Goal: Communication & Community: Answer question/provide support

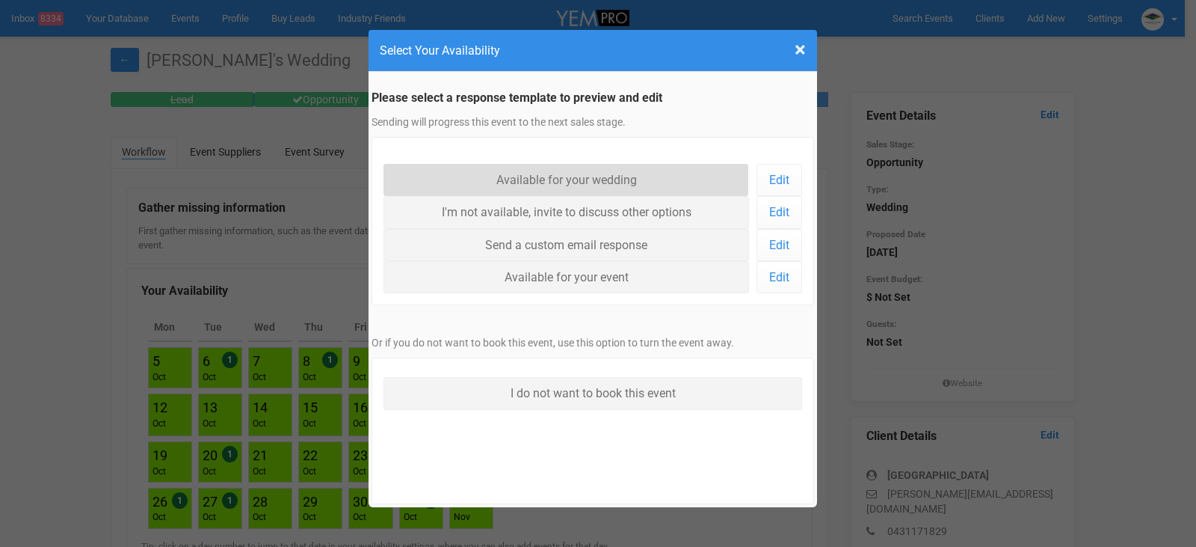
click at [568, 177] on link "Available for your wedding" at bounding box center [567, 180] width 366 height 32
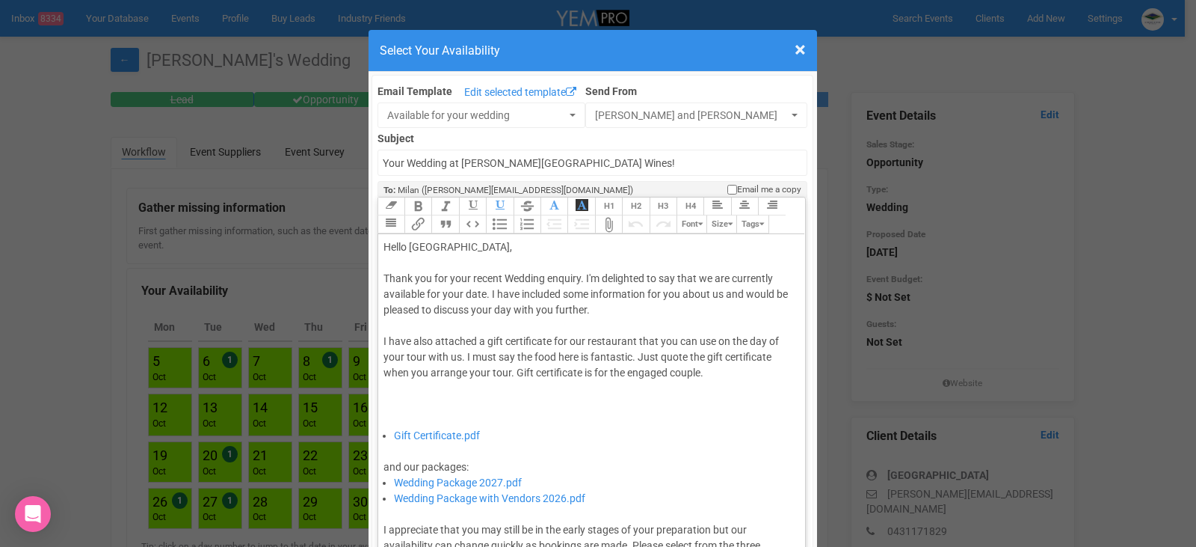
click at [484, 295] on div "Thank you for your recent Wedding enquiry. I'm delighted to say that we are cur…" at bounding box center [590, 349] width 412 height 157
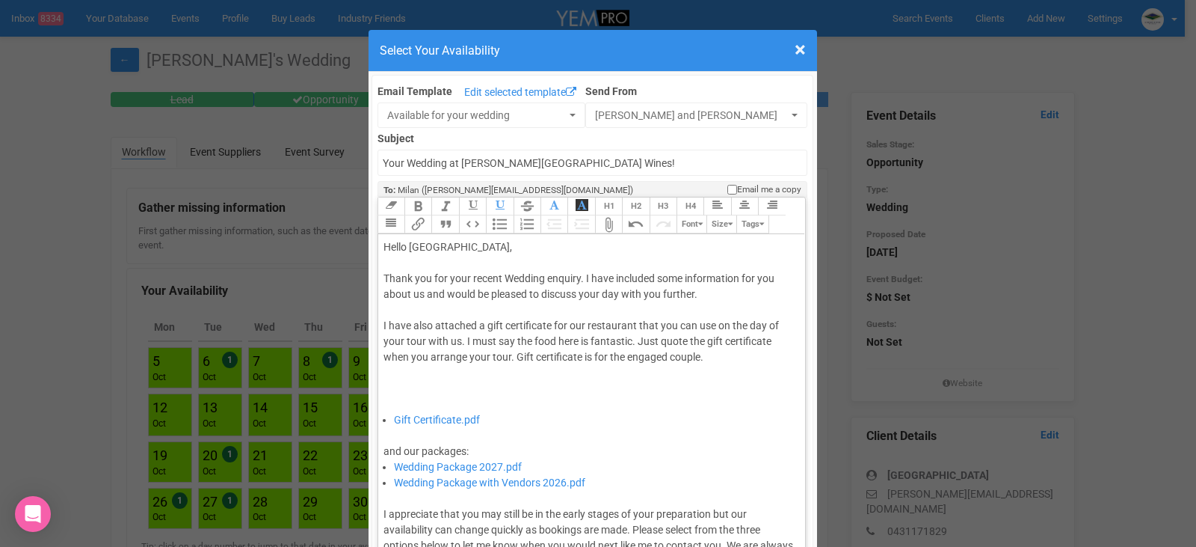
click at [728, 283] on div "Thank you for your recent Wedding enquiry. I have included some information for…" at bounding box center [590, 341] width 412 height 141
click at [725, 295] on div "Thank you for your recent Wedding enquiry. I have included some information for…" at bounding box center [590, 341] width 412 height 141
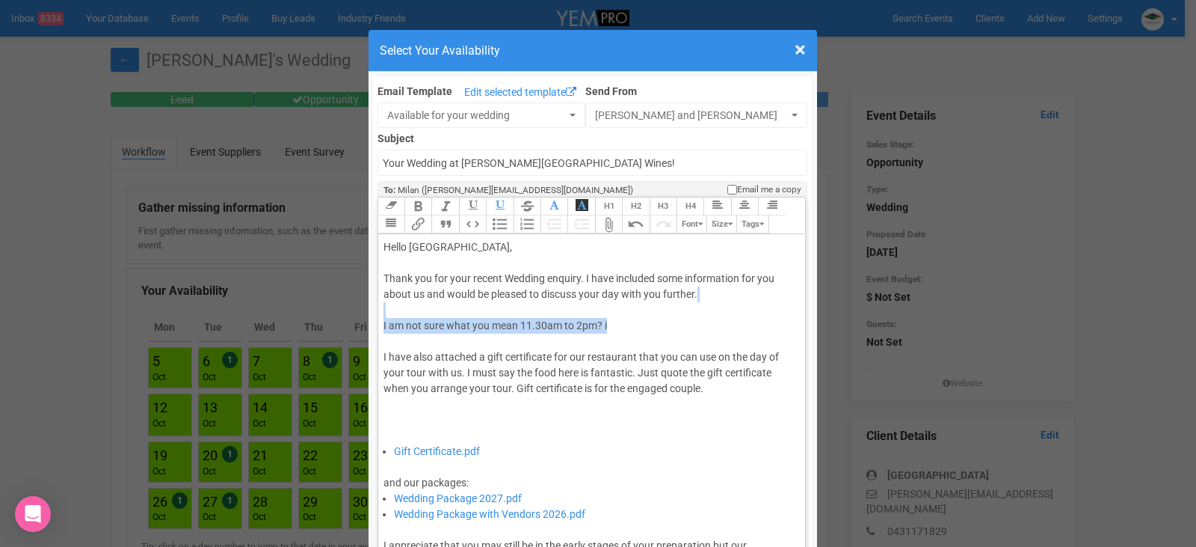
drag, startPoint x: 603, startPoint y: 317, endPoint x: 668, endPoint y: 329, distance: 66.1
click at [668, 329] on div "Thank you for your recent Wedding enquiry. I have included some information for…" at bounding box center [590, 357] width 412 height 173
click at [579, 279] on div "Thank you for your recent Wedding enquiry. I have included some information for…" at bounding box center [590, 357] width 412 height 173
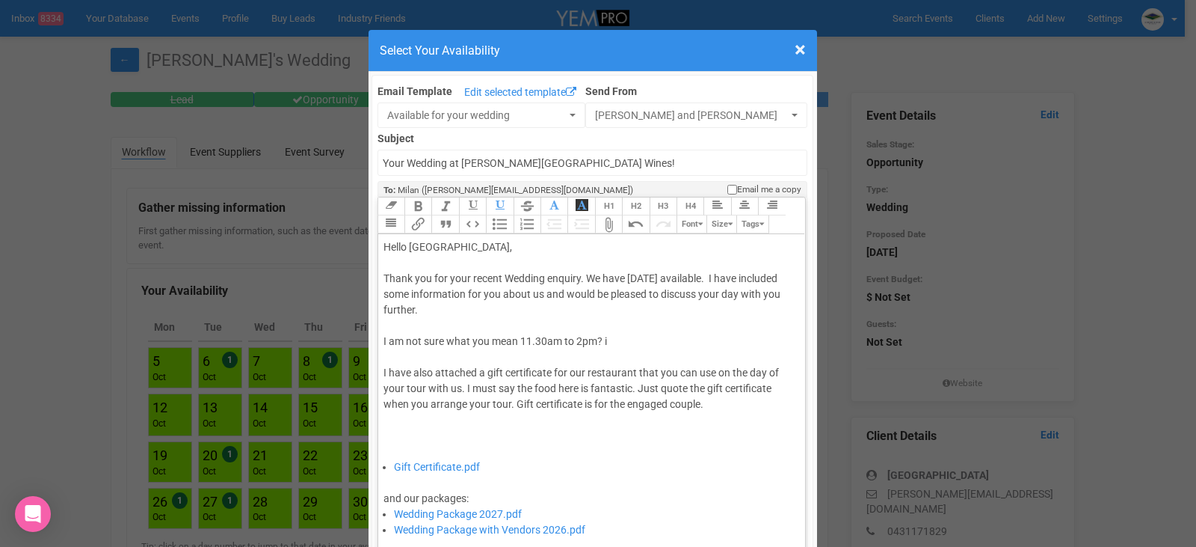
type trix-editor "<div>Hello Milan,&nbsp;</div><div><br></div><div>Thank you for your recent Wedd…"
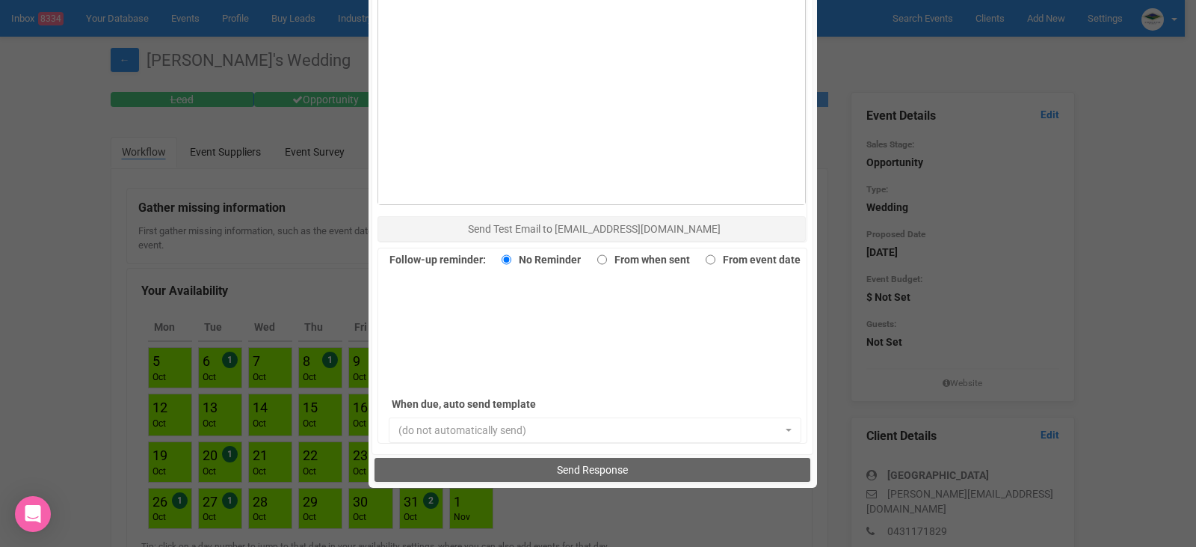
scroll to position [1028, 0]
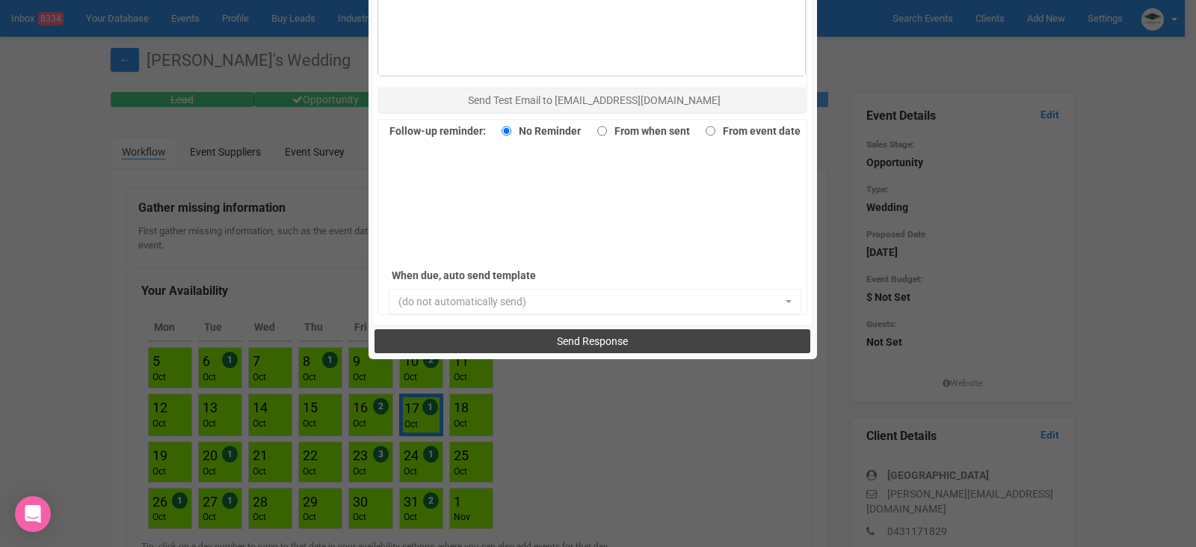
click at [563, 338] on span "Send Response" at bounding box center [592, 341] width 71 height 12
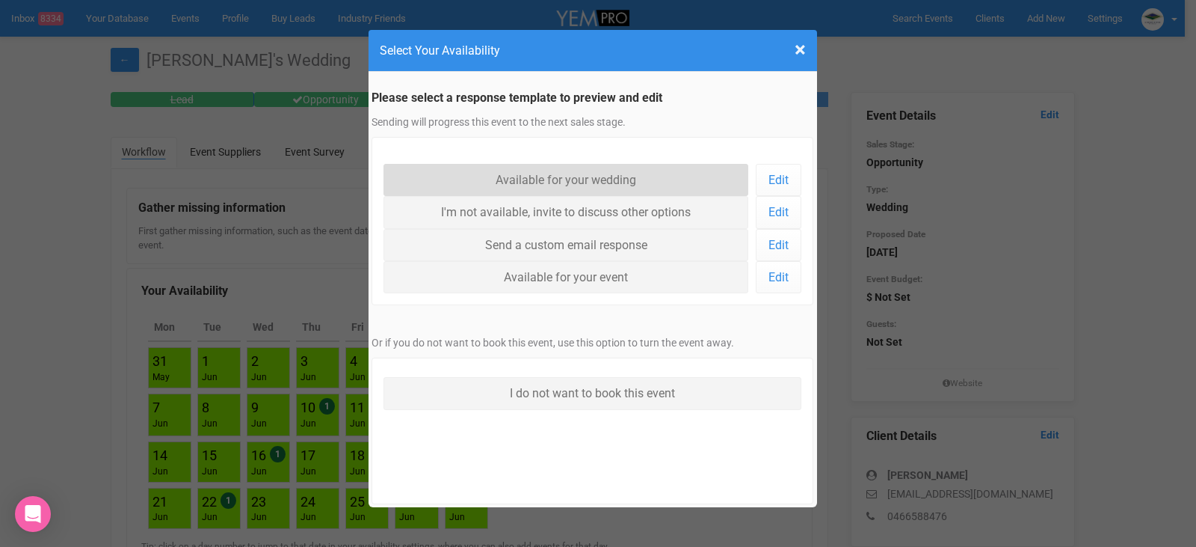
click at [609, 176] on link "Available for your wedding" at bounding box center [567, 180] width 366 height 32
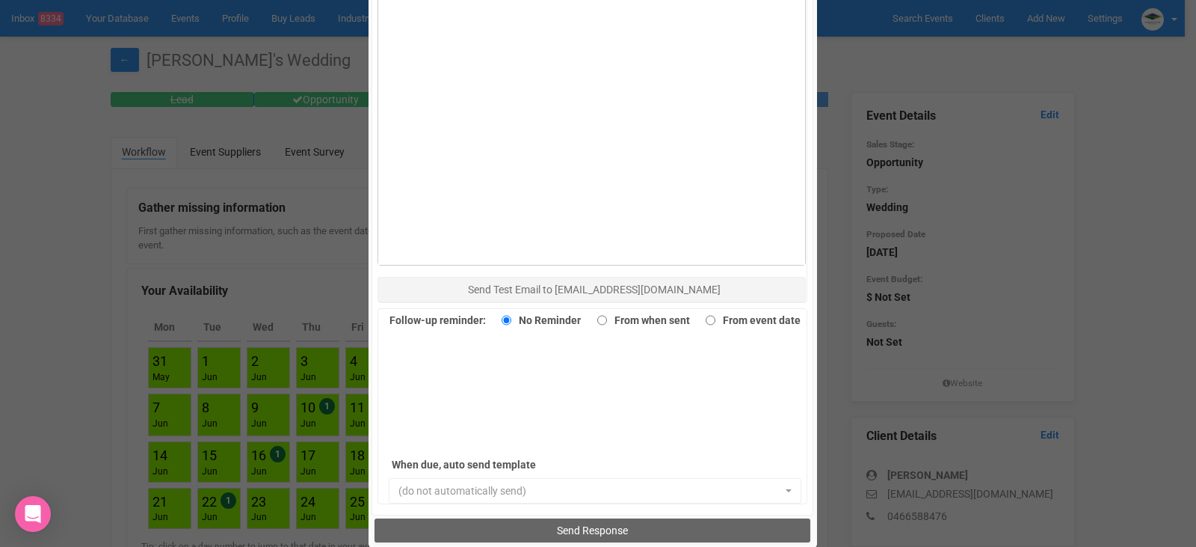
scroll to position [972, 0]
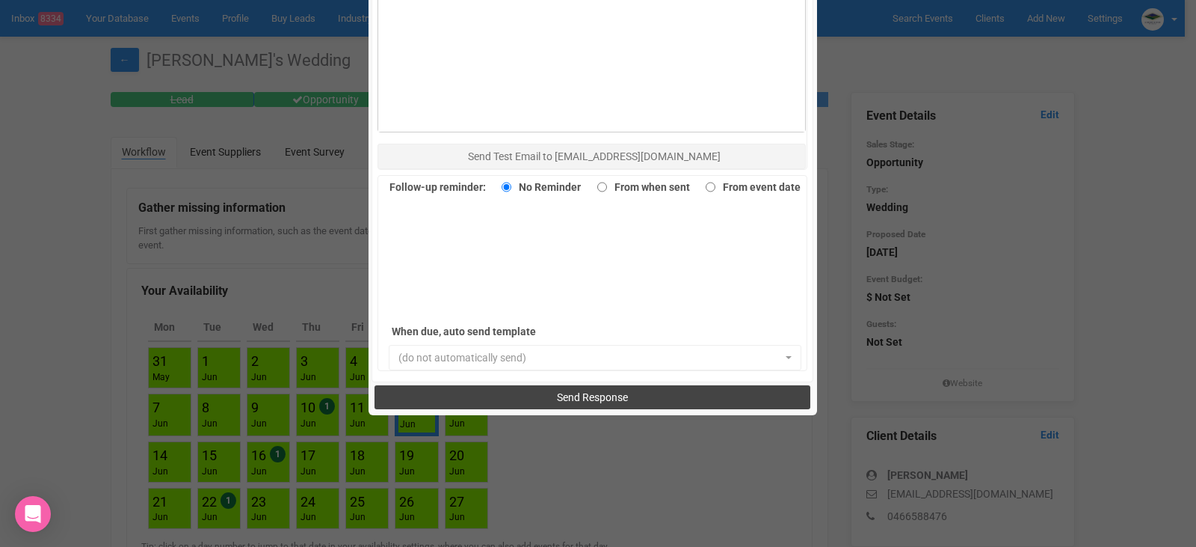
click at [594, 387] on button "Send Response" at bounding box center [593, 397] width 436 height 24
